Goal: Task Accomplishment & Management: Manage account settings

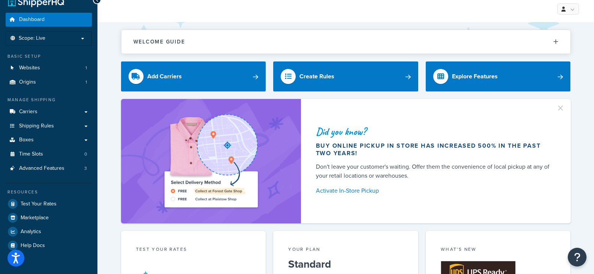
scroll to position [11, 0]
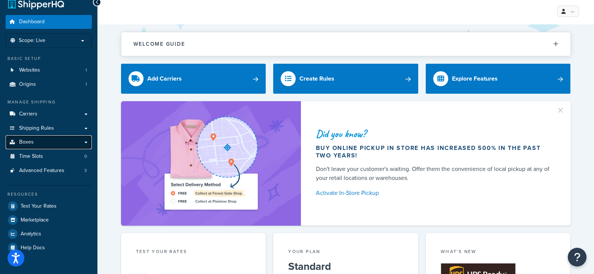
click at [39, 144] on link "Boxes" at bounding box center [49, 142] width 86 height 14
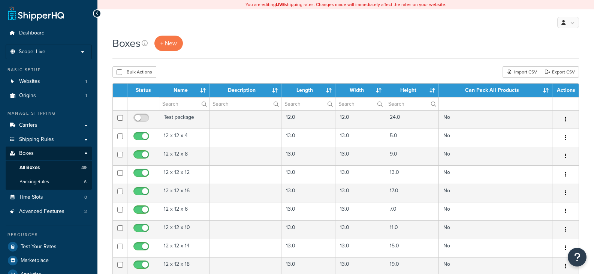
select select "1000"
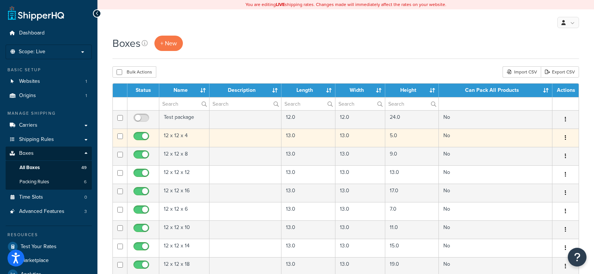
click at [249, 137] on td at bounding box center [245, 137] width 72 height 18
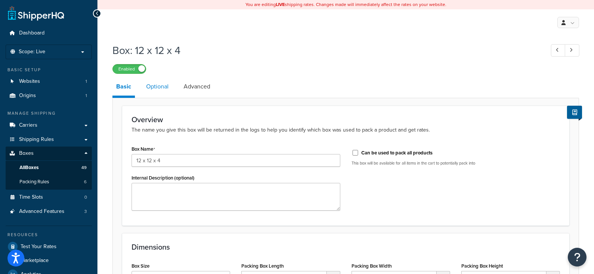
click at [156, 89] on link "Optional" at bounding box center [157, 87] width 30 height 18
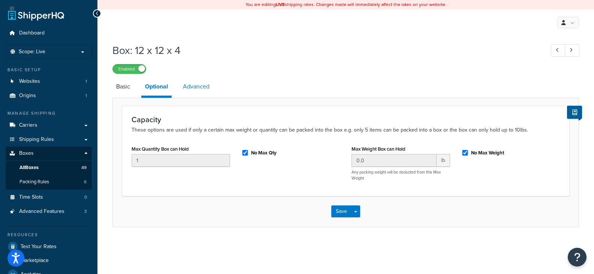
click at [203, 88] on link "Advanced" at bounding box center [196, 87] width 34 height 18
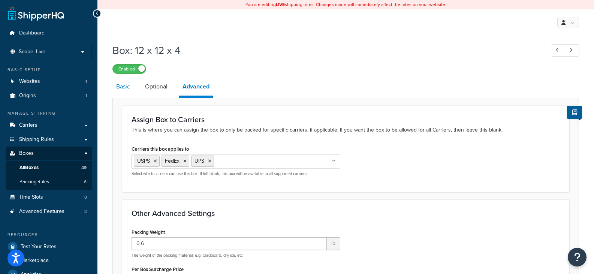
click at [125, 90] on link "Basic" at bounding box center [122, 87] width 21 height 18
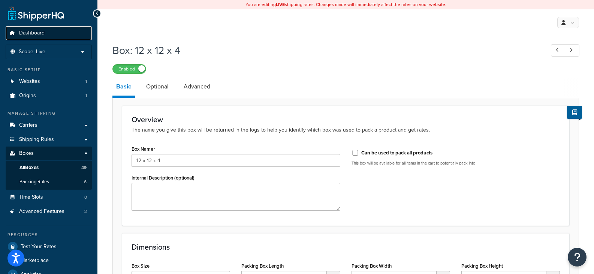
click at [30, 35] on span "Dashboard" at bounding box center [31, 33] width 25 height 6
